Goal: Book appointment/travel/reservation

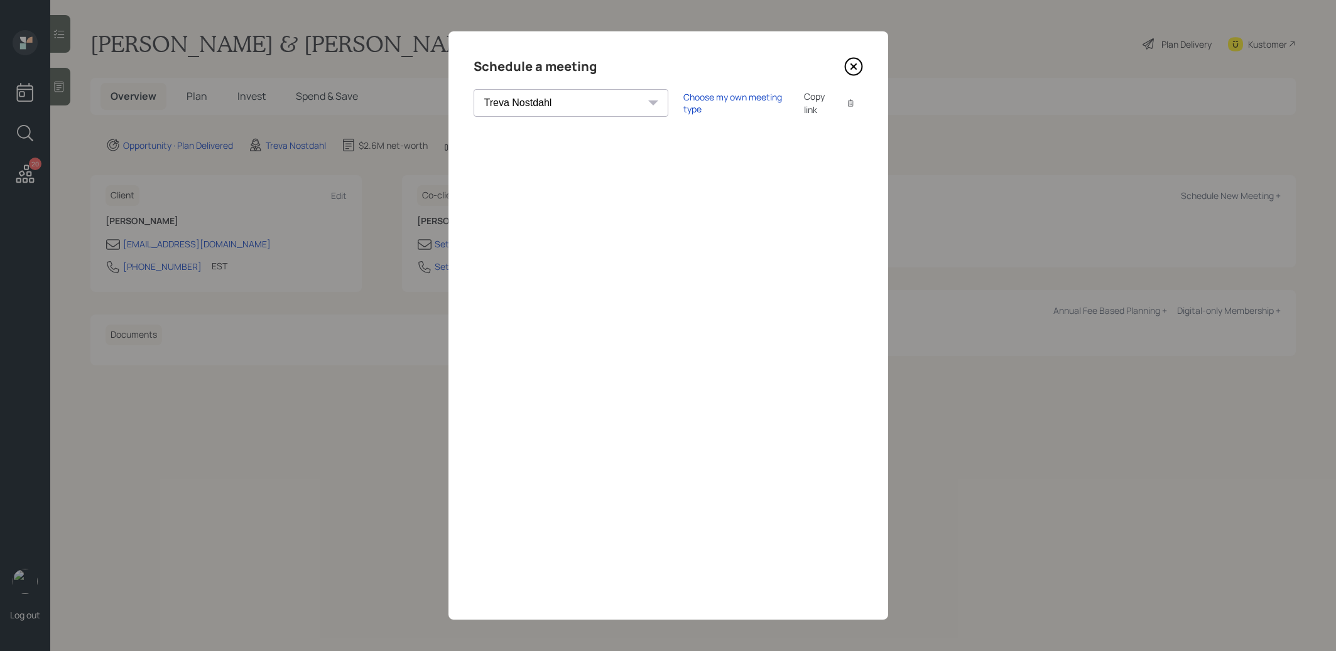
select select "8b79112e-3cfb-44f9-89e7-15267fe946c1"
click at [855, 65] on icon at bounding box center [853, 66] width 5 height 5
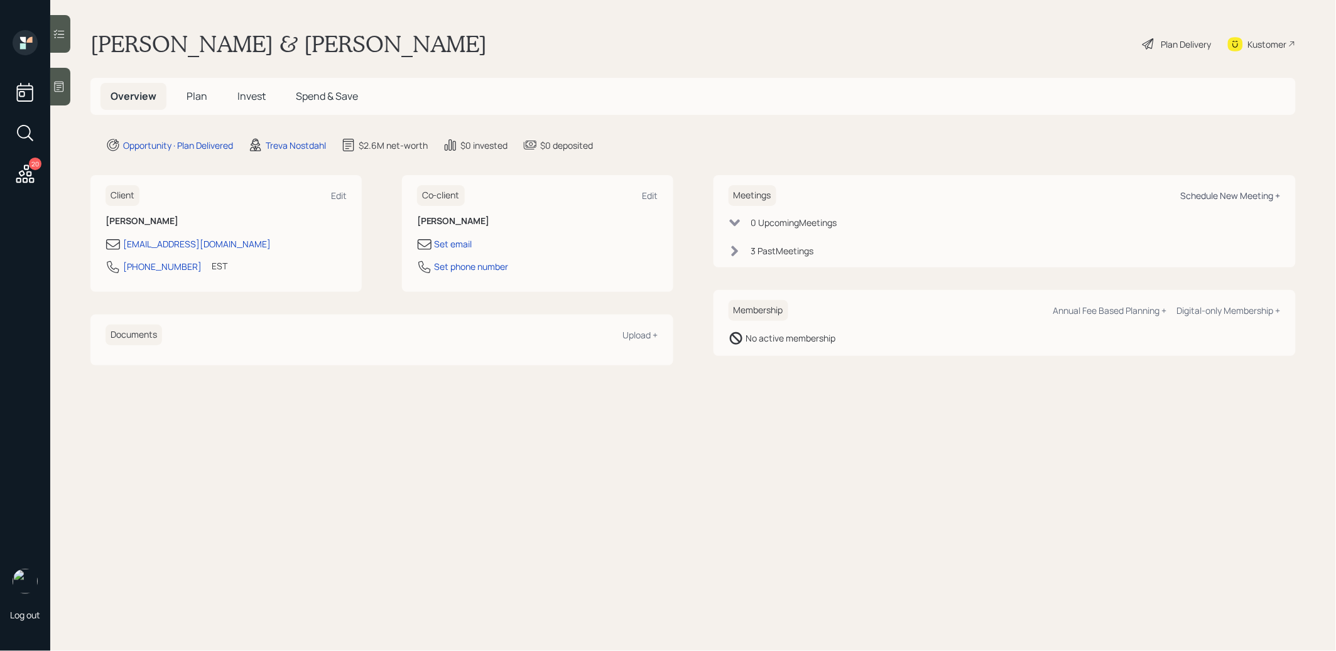
click at [1216, 193] on div "Schedule New Meeting +" at bounding box center [1231, 196] width 100 height 12
select select "8b79112e-3cfb-44f9-89e7-15267fe946c1"
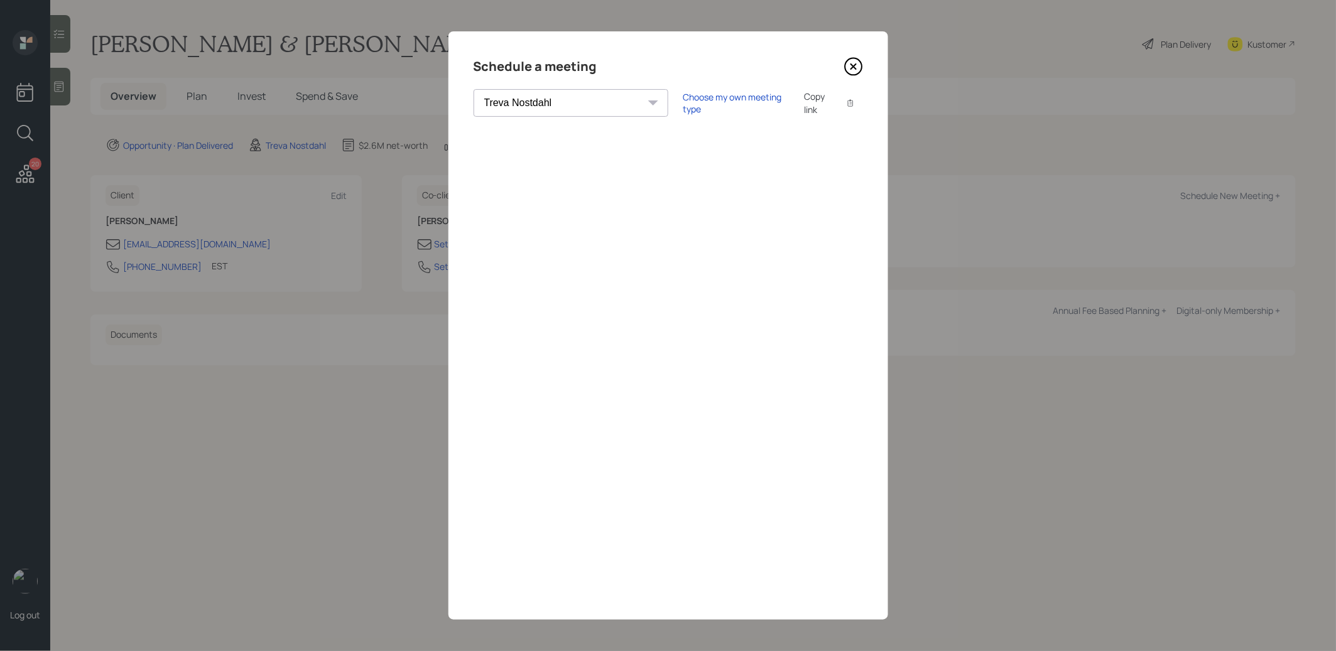
click at [854, 67] on icon at bounding box center [853, 66] width 5 height 5
